Goal: Use online tool/utility: Utilize a website feature to perform a specific function

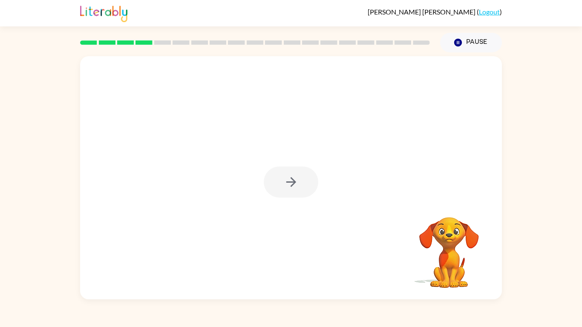
click at [309, 184] on div at bounding box center [291, 182] width 55 height 31
click at [309, 184] on button "button" at bounding box center [291, 182] width 55 height 31
click at [309, 184] on div at bounding box center [291, 127] width 422 height 143
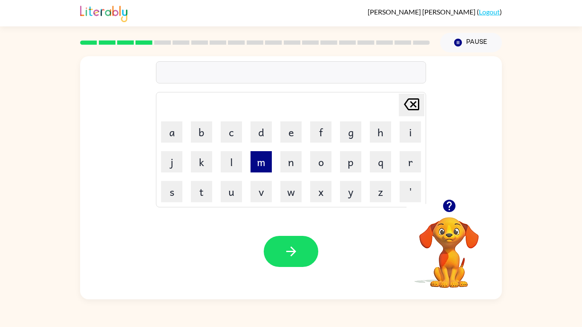
click at [259, 160] on button "m" at bounding box center [260, 161] width 21 height 21
click at [170, 132] on button "a" at bounding box center [171, 131] width 21 height 21
click at [175, 196] on button "s" at bounding box center [171, 191] width 21 height 21
click at [414, 99] on icon at bounding box center [411, 104] width 15 height 12
click at [208, 188] on button "t" at bounding box center [201, 191] width 21 height 21
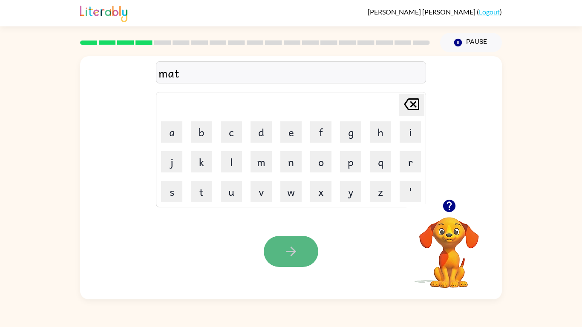
click at [302, 241] on button "button" at bounding box center [291, 251] width 55 height 31
click at [452, 263] on video "Your browser must support playing .mp4 files to use Literably. Please try using…" at bounding box center [448, 246] width 85 height 85
click at [449, 242] on video "Your browser must support playing .mp4 files to use Literably. Please try using…" at bounding box center [448, 246] width 85 height 85
click at [450, 208] on icon "button" at bounding box center [448, 206] width 12 height 12
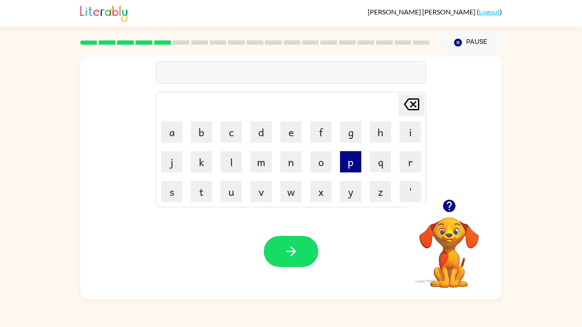
click at [353, 167] on button "p" at bounding box center [350, 161] width 21 height 21
click at [175, 132] on button "a" at bounding box center [171, 131] width 21 height 21
click at [251, 135] on button "d" at bounding box center [260, 131] width 21 height 21
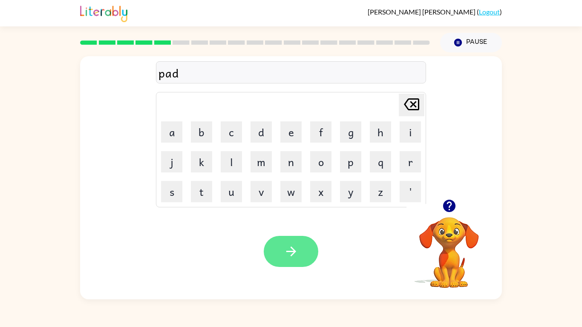
click at [276, 242] on button "button" at bounding box center [291, 251] width 55 height 31
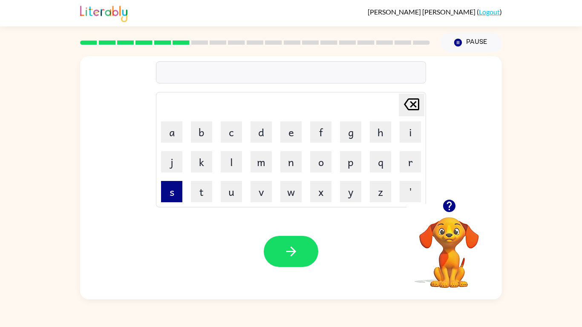
click at [168, 200] on button "s" at bounding box center [171, 191] width 21 height 21
click at [294, 189] on button "w" at bounding box center [290, 191] width 21 height 21
click at [411, 139] on button "i" at bounding box center [409, 131] width 21 height 21
click at [265, 163] on button "m" at bounding box center [260, 161] width 21 height 21
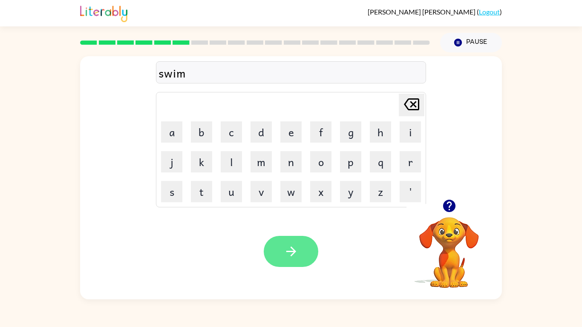
click at [297, 253] on icon "button" at bounding box center [291, 251] width 15 height 15
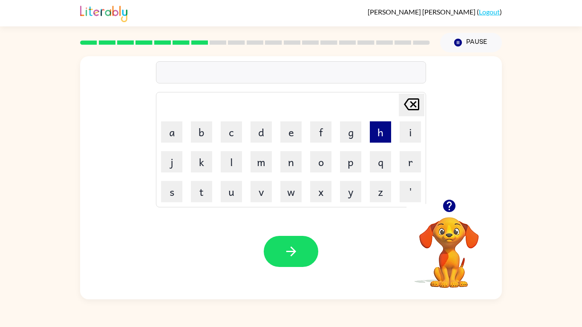
click at [385, 132] on button "h" at bounding box center [380, 131] width 21 height 21
click at [322, 167] on button "o" at bounding box center [320, 161] width 21 height 21
click at [344, 139] on button "g" at bounding box center [350, 131] width 21 height 21
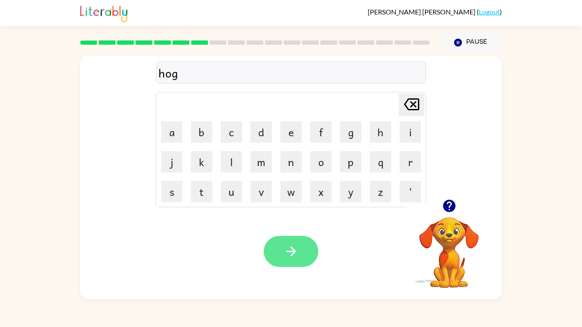
click at [310, 258] on button "button" at bounding box center [291, 251] width 55 height 31
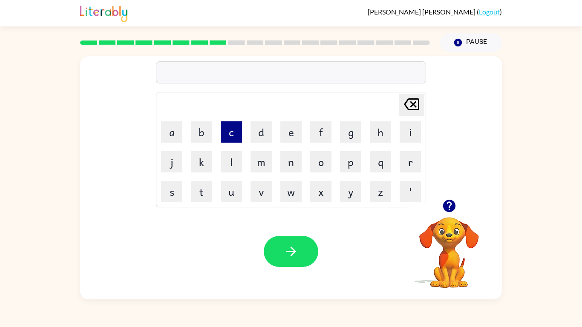
click at [233, 138] on button "c" at bounding box center [231, 131] width 21 height 21
click at [228, 160] on button "l" at bounding box center [231, 161] width 21 height 21
click at [312, 163] on button "o" at bounding box center [320, 161] width 21 height 21
click at [226, 128] on button "c" at bounding box center [231, 131] width 21 height 21
click at [200, 163] on button "k" at bounding box center [201, 161] width 21 height 21
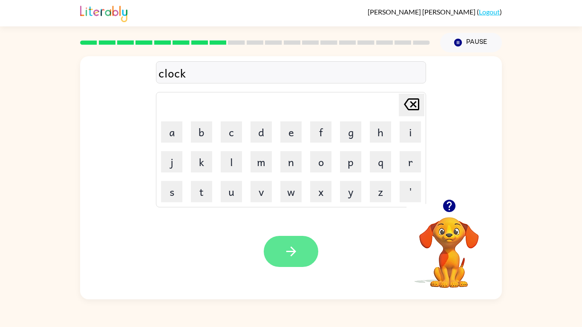
click at [291, 253] on icon "button" at bounding box center [291, 251] width 15 height 15
click at [452, 199] on icon "button" at bounding box center [449, 205] width 15 height 15
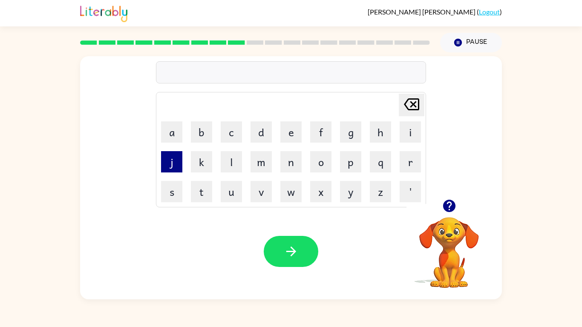
click at [161, 164] on button "j" at bounding box center [171, 161] width 21 height 21
click at [175, 140] on button "a" at bounding box center [171, 131] width 21 height 21
click at [376, 194] on button "z" at bounding box center [380, 191] width 21 height 21
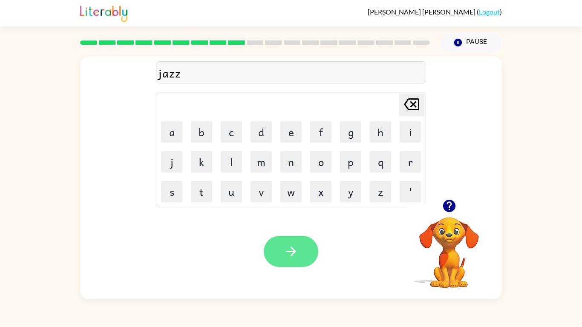
click at [308, 243] on button "button" at bounding box center [291, 251] width 55 height 31
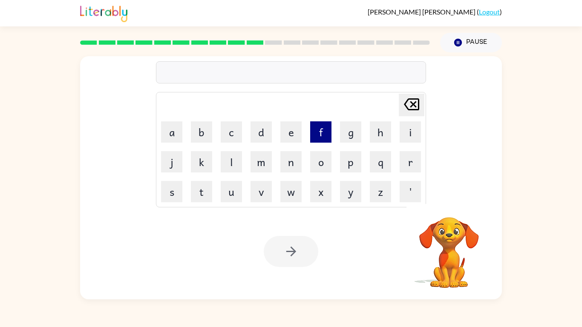
click at [318, 136] on button "f" at bounding box center [320, 131] width 21 height 21
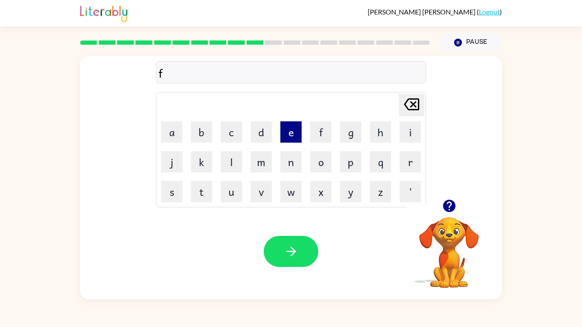
click at [290, 132] on button "e" at bounding box center [290, 131] width 21 height 21
click at [253, 135] on button "d" at bounding box center [260, 131] width 21 height 21
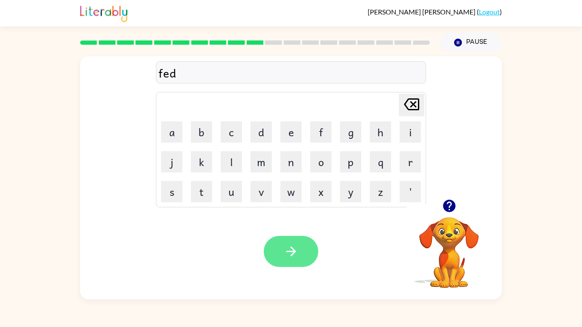
click at [296, 248] on icon "button" at bounding box center [291, 251] width 15 height 15
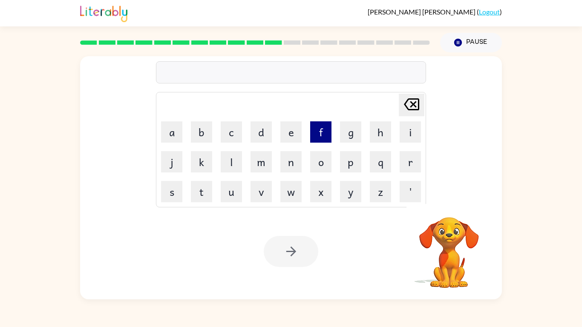
click at [320, 135] on button "f" at bounding box center [320, 131] width 21 height 21
click at [164, 137] on button "a" at bounding box center [171, 131] width 21 height 21
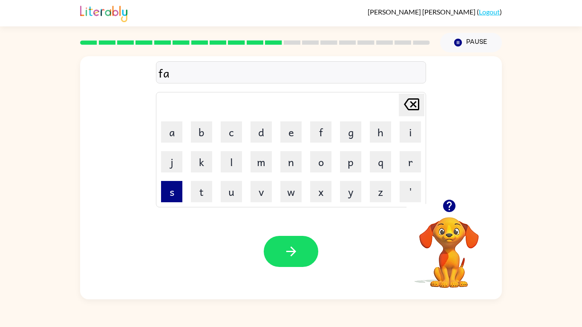
click at [161, 192] on button "s" at bounding box center [171, 191] width 21 height 21
click at [196, 198] on button "t" at bounding box center [201, 191] width 21 height 21
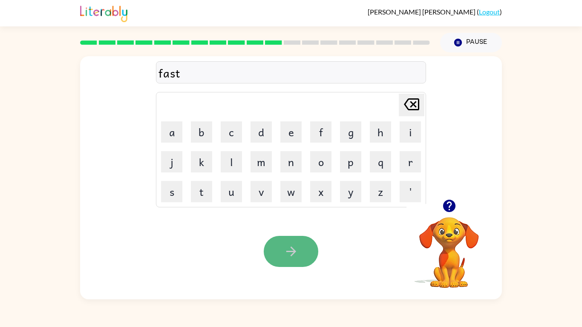
click at [289, 254] on icon "button" at bounding box center [291, 251] width 15 height 15
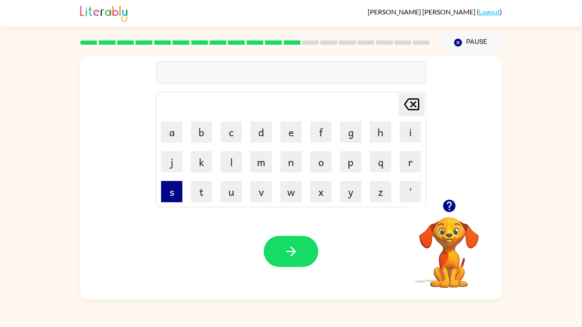
click at [172, 191] on button "s" at bounding box center [171, 191] width 21 height 21
click at [404, 132] on button "i" at bounding box center [409, 131] width 21 height 21
click at [316, 189] on button "x" at bounding box center [320, 191] width 21 height 21
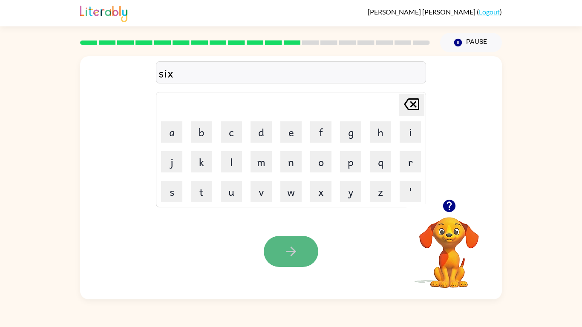
click at [285, 264] on button "button" at bounding box center [291, 251] width 55 height 31
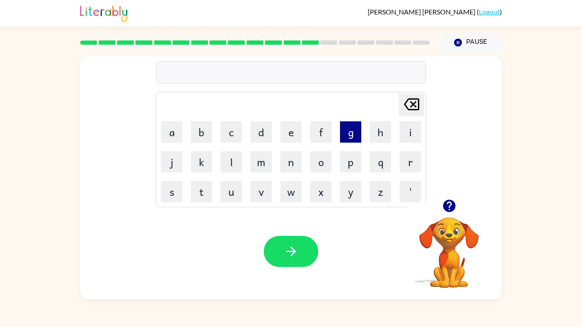
click at [358, 135] on button "g" at bounding box center [350, 131] width 21 height 21
click at [325, 164] on button "o" at bounding box center [320, 161] width 21 height 21
click at [207, 192] on button "t" at bounding box center [201, 191] width 21 height 21
click at [319, 253] on div "Your browser must support playing .mp4 files to use Literably. Please try using…" at bounding box center [291, 252] width 422 height 96
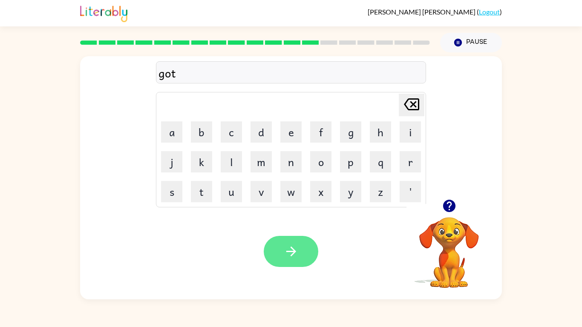
click at [296, 257] on icon "button" at bounding box center [291, 251] width 15 height 15
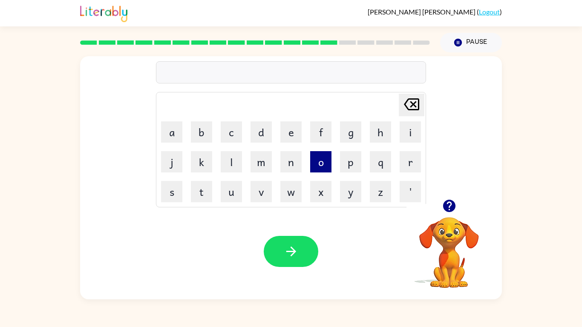
click at [319, 156] on button "o" at bounding box center [320, 161] width 21 height 21
click at [381, 132] on button "h" at bounding box center [380, 131] width 21 height 21
click at [414, 101] on icon "[PERSON_NAME] last character input" at bounding box center [411, 104] width 20 height 20
click at [414, 108] on icon "[PERSON_NAME] last character input" at bounding box center [411, 104] width 20 height 20
click at [378, 132] on button "h" at bounding box center [380, 131] width 21 height 21
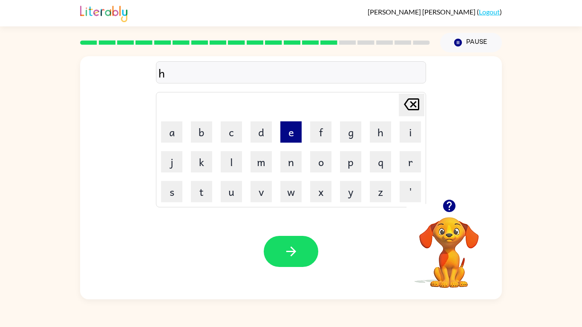
click at [285, 135] on button "e" at bounding box center [290, 131] width 21 height 21
click at [295, 164] on button "n" at bounding box center [290, 161] width 21 height 21
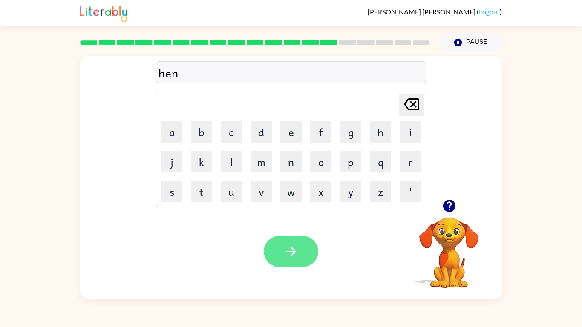
click at [293, 248] on icon "button" at bounding box center [291, 251] width 15 height 15
click at [451, 202] on icon "button" at bounding box center [449, 205] width 15 height 15
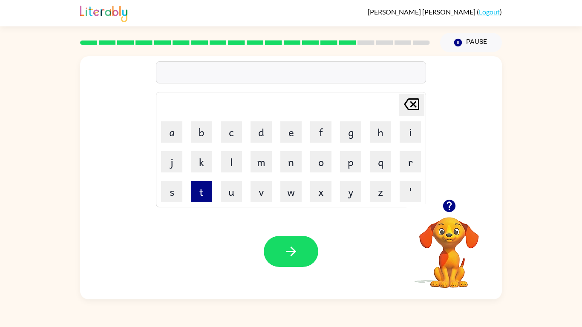
click at [210, 190] on button "t" at bounding box center [201, 191] width 21 height 21
click at [325, 164] on button "o" at bounding box center [320, 161] width 21 height 21
click at [353, 166] on button "p" at bounding box center [350, 161] width 21 height 21
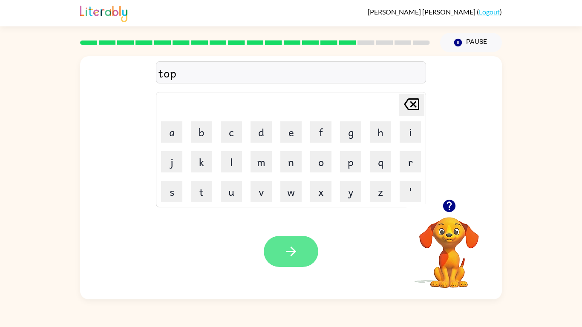
click at [306, 252] on button "button" at bounding box center [291, 251] width 55 height 31
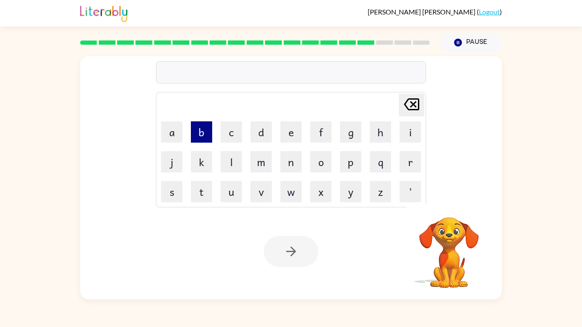
click at [205, 136] on button "b" at bounding box center [201, 131] width 21 height 21
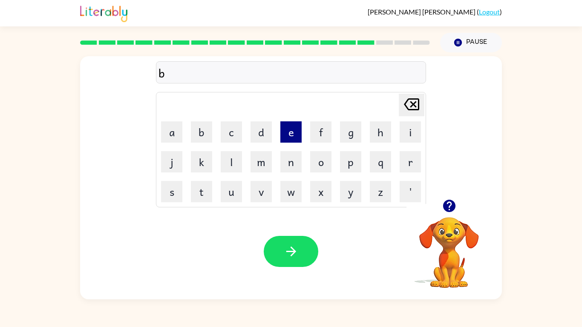
click at [291, 131] on button "e" at bounding box center [290, 131] width 21 height 21
click at [345, 132] on button "g" at bounding box center [350, 131] width 21 height 21
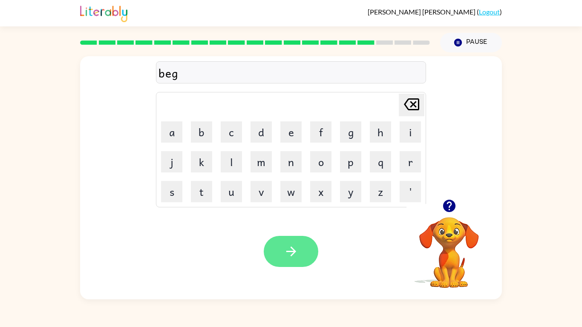
click at [288, 251] on icon "button" at bounding box center [291, 252] width 10 height 10
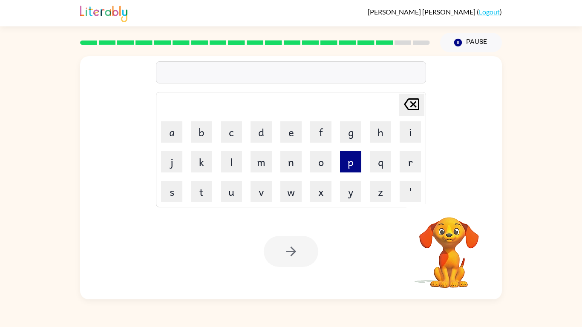
click at [348, 168] on button "p" at bounding box center [350, 161] width 21 height 21
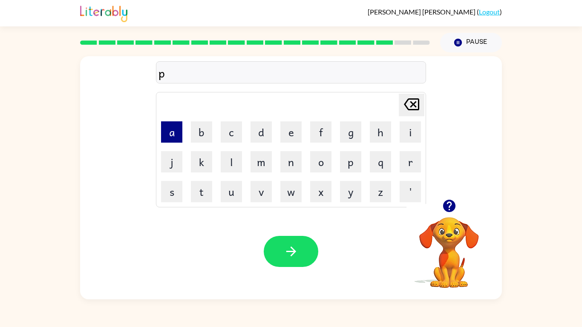
click at [172, 134] on button "a" at bounding box center [171, 131] width 21 height 21
click at [222, 161] on button "l" at bounding box center [231, 161] width 21 height 21
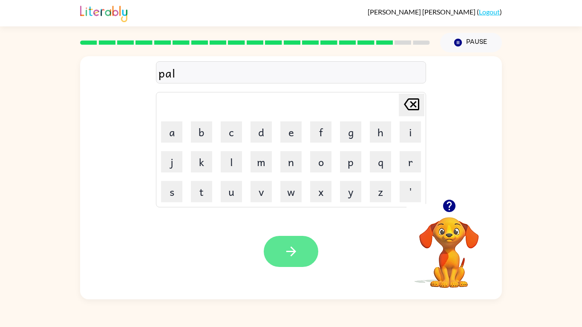
click at [287, 256] on icon "button" at bounding box center [291, 251] width 15 height 15
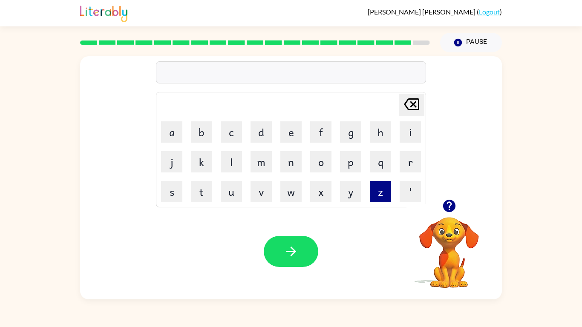
click at [371, 192] on button "z" at bounding box center [380, 191] width 21 height 21
click at [405, 137] on button "i" at bounding box center [409, 131] width 21 height 21
click at [345, 167] on button "p" at bounding box center [350, 161] width 21 height 21
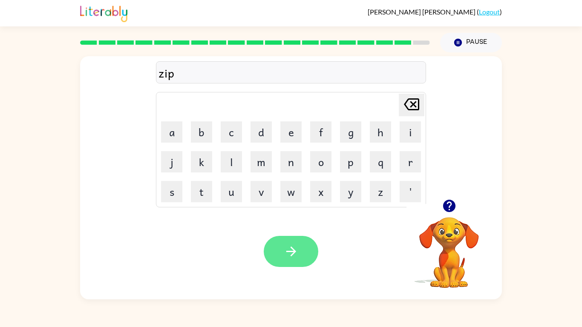
click at [286, 258] on icon "button" at bounding box center [291, 251] width 15 height 15
